Goal: Task Accomplishment & Management: Use online tool/utility

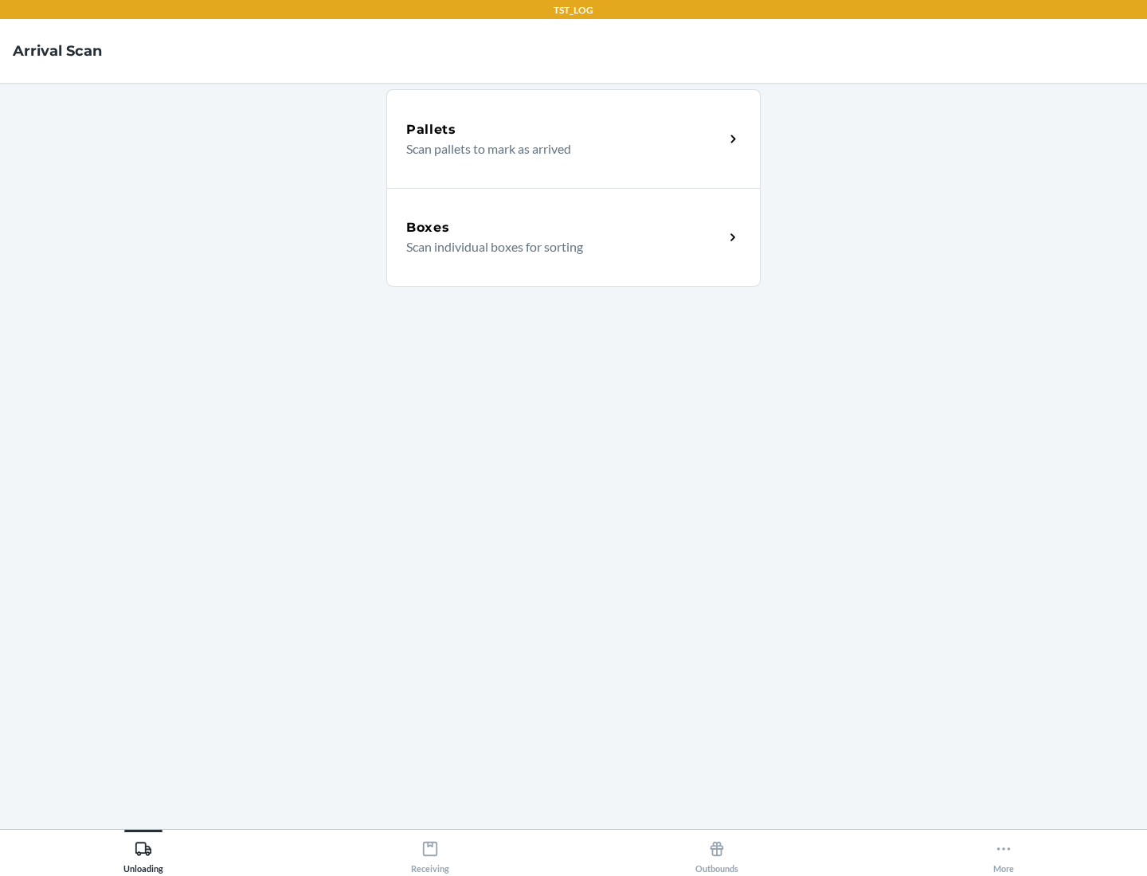
click at [565, 228] on div "Boxes" at bounding box center [565, 227] width 318 height 19
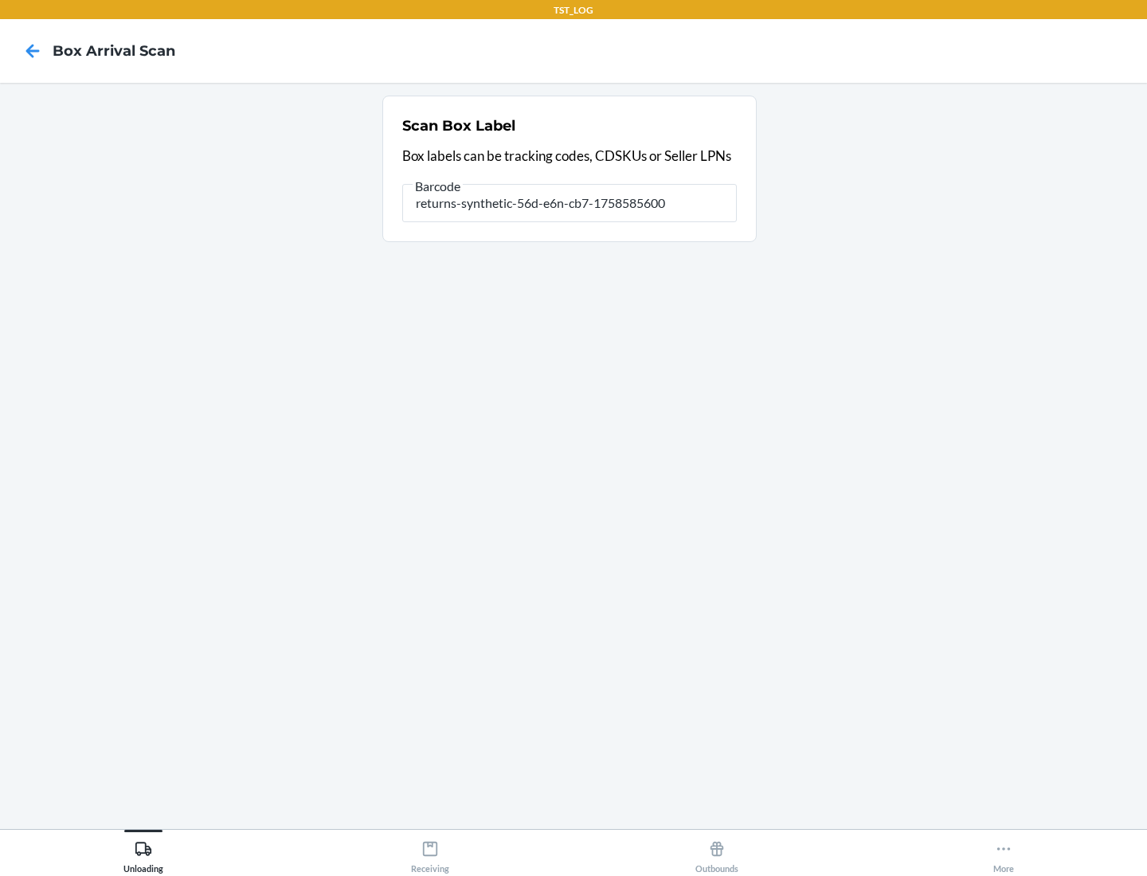
type input "returns-synthetic-56d-e6n-cb7-1758585600"
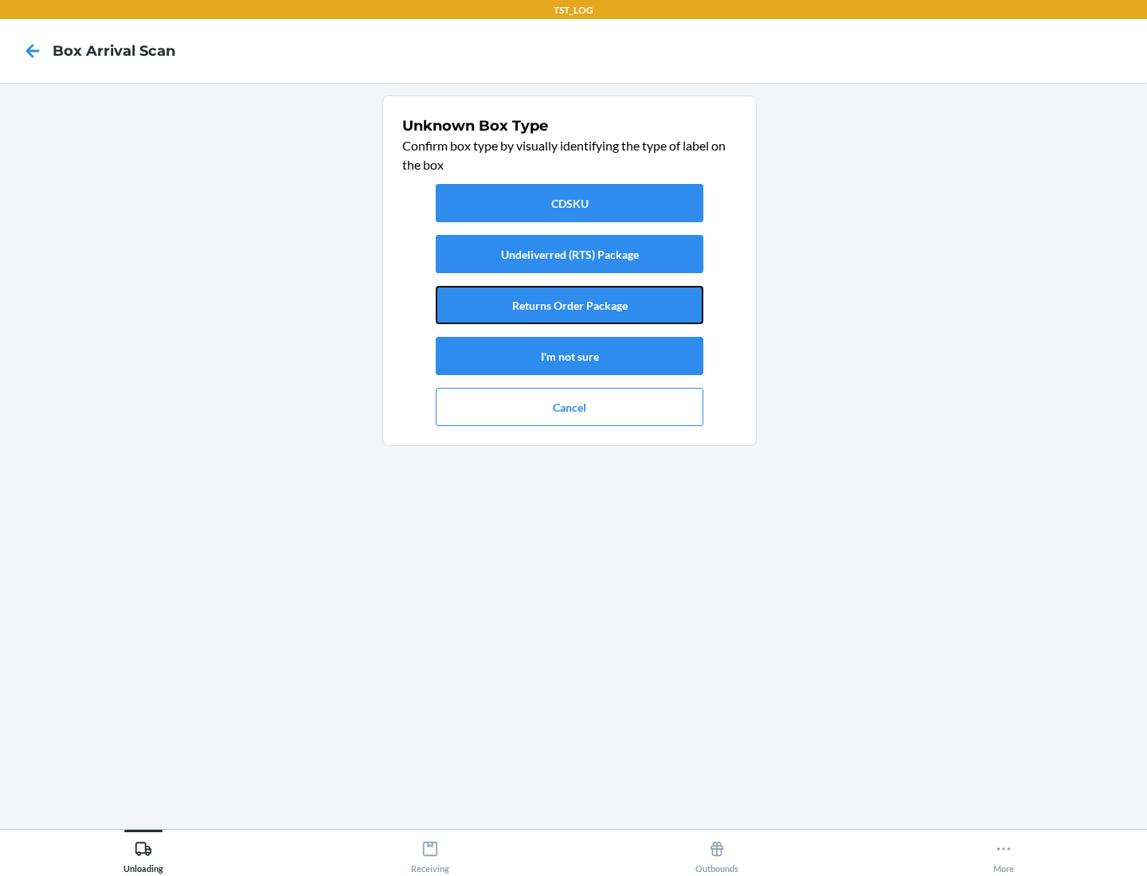
click at [570, 305] on button "Returns Order Package" at bounding box center [570, 305] width 268 height 38
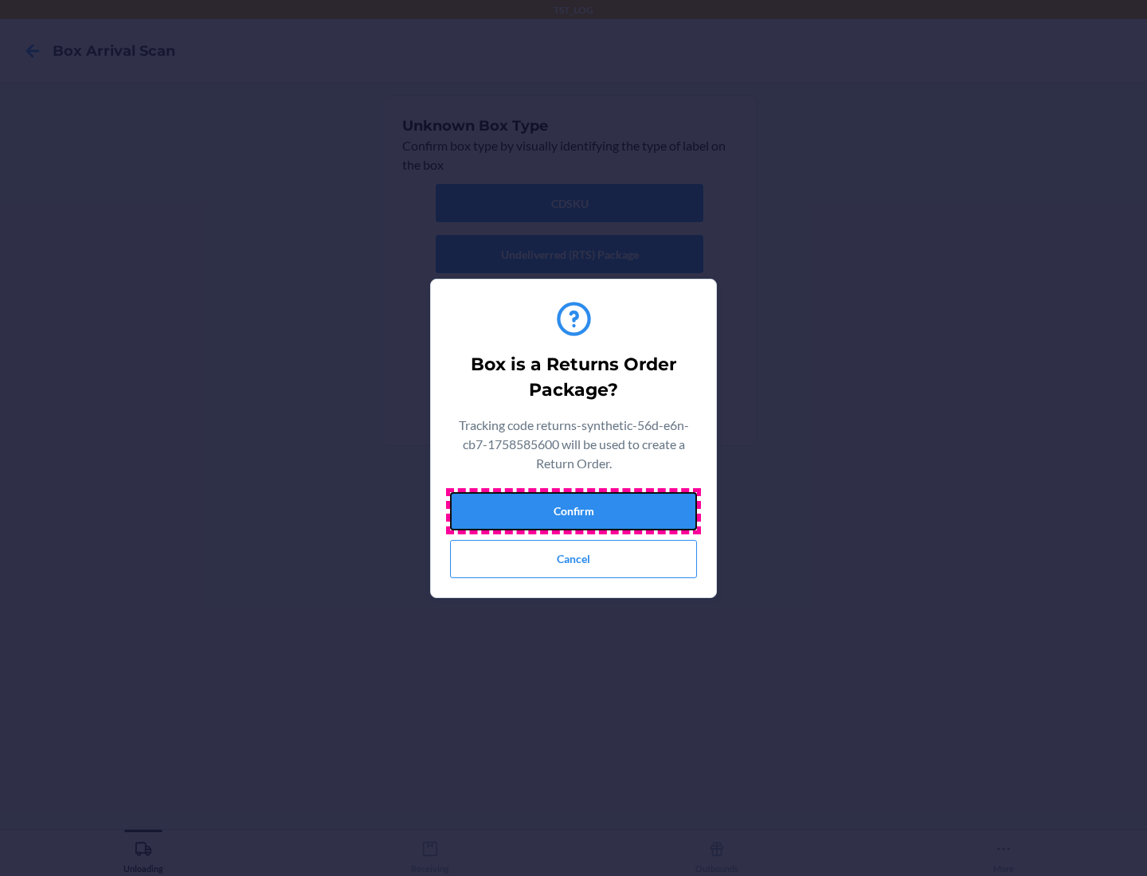
click at [574, 511] on button "Confirm" at bounding box center [573, 511] width 247 height 38
